Goal: Information Seeking & Learning: Learn about a topic

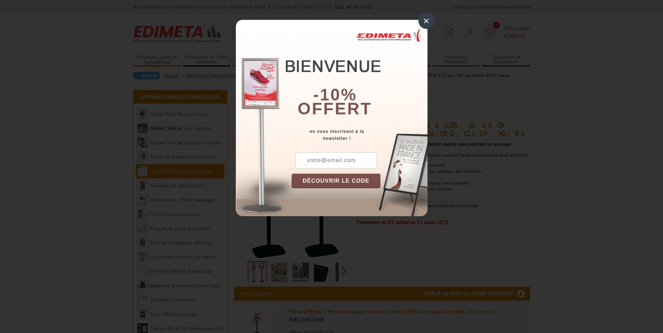
click at [428, 20] on div "×" at bounding box center [426, 21] width 16 height 16
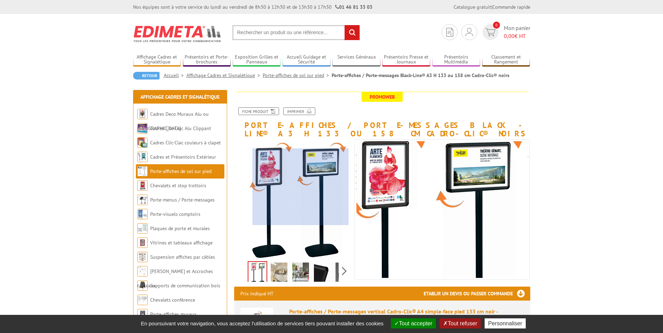
click at [300, 187] on div at bounding box center [300, 186] width 96 height 77
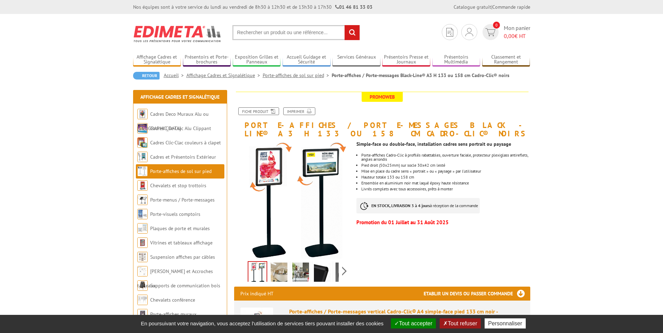
click at [276, 273] on img at bounding box center [279, 273] width 17 height 22
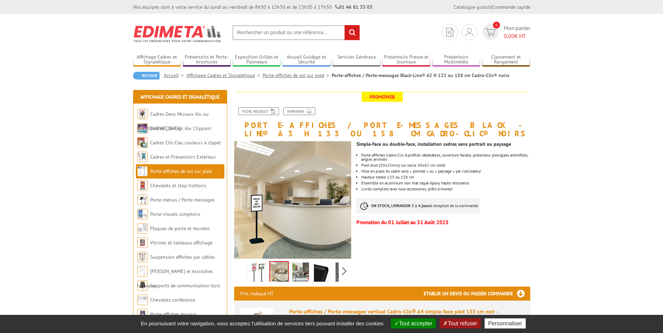
click at [297, 272] on img at bounding box center [300, 273] width 17 height 22
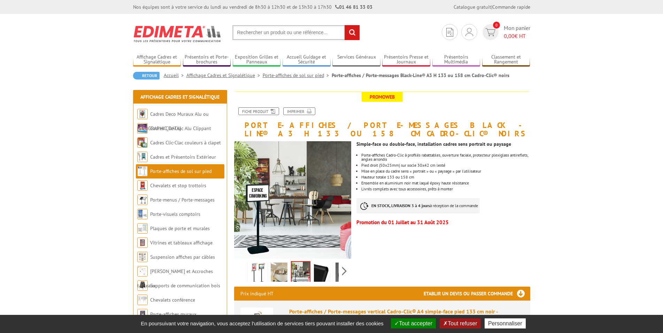
click at [324, 271] on img at bounding box center [322, 273] width 17 height 22
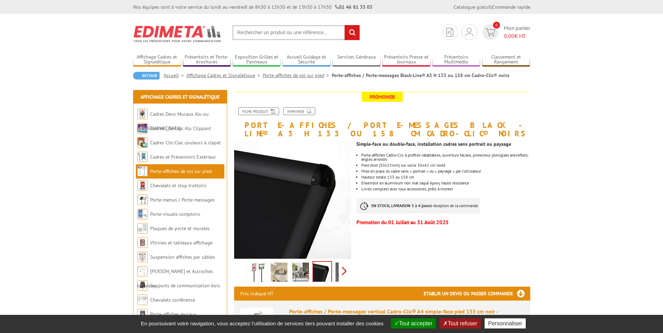
click at [344, 270] on div "Previous Next" at bounding box center [292, 270] width 117 height 24
click at [331, 269] on img at bounding box center [328, 273] width 17 height 22
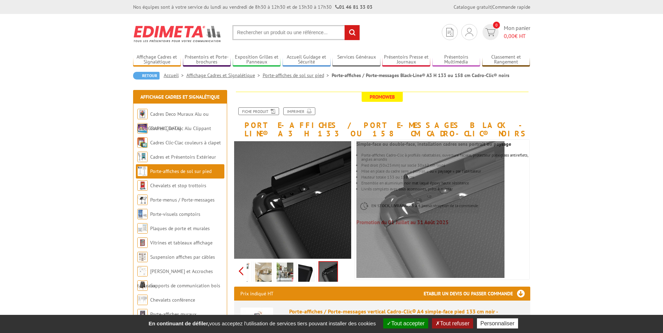
click at [242, 268] on div "Previous Next" at bounding box center [292, 270] width 117 height 24
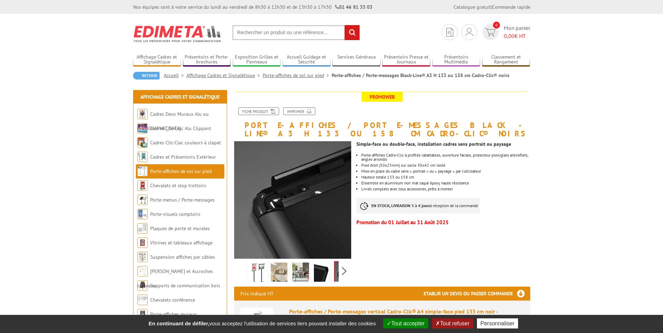
click at [256, 267] on img at bounding box center [257, 273] width 17 height 22
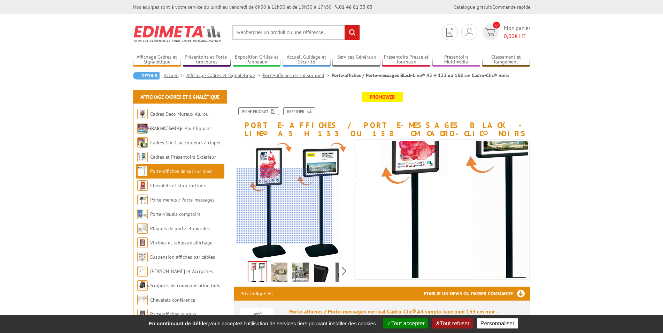
click at [284, 206] on div at bounding box center [284, 205] width 96 height 77
